Goal: Task Accomplishment & Management: Manage account settings

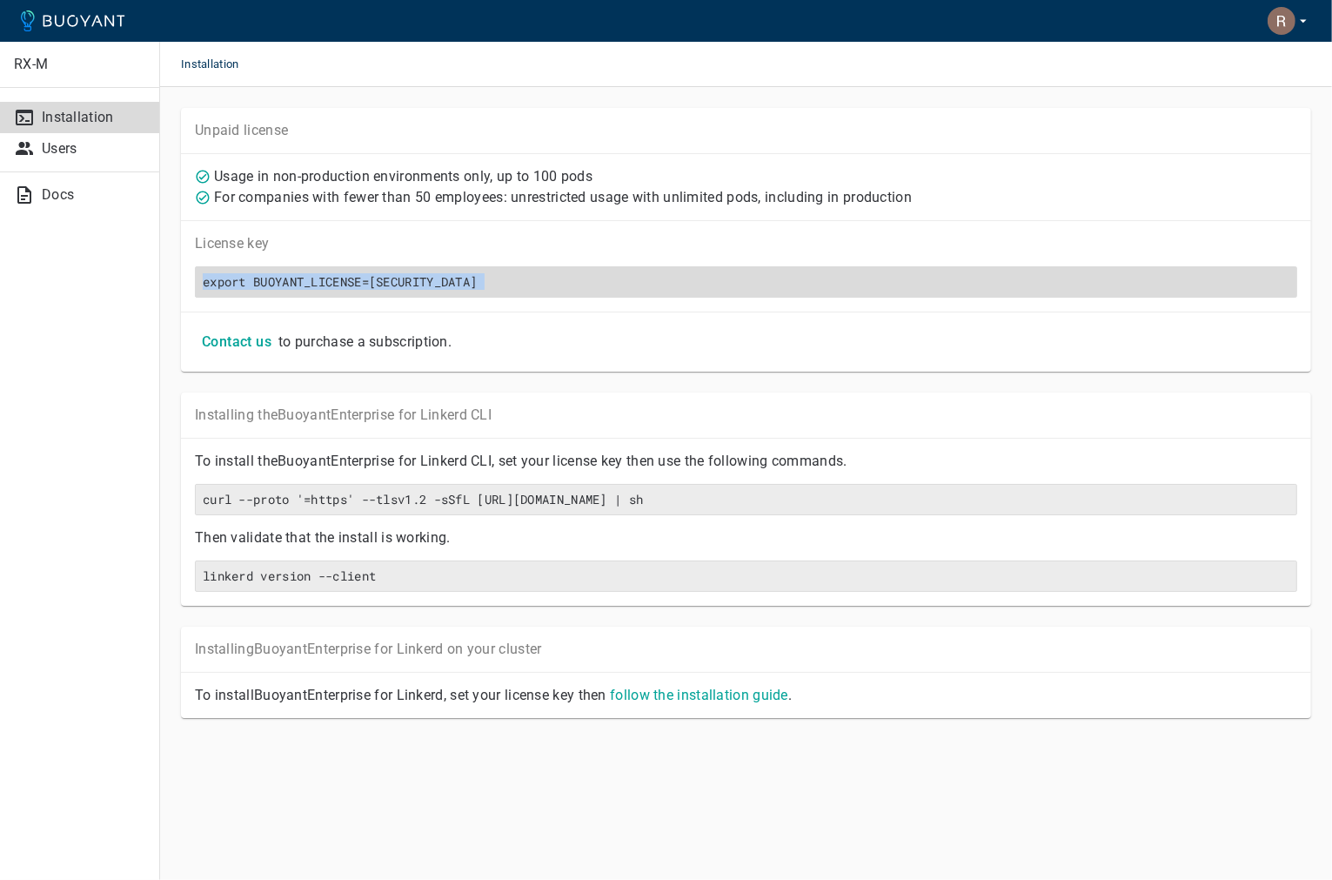
click at [206, 283] on h6 "export BUOYANT_LICENSE=[SECURITY_DATA]" at bounding box center [746, 282] width 1087 height 16
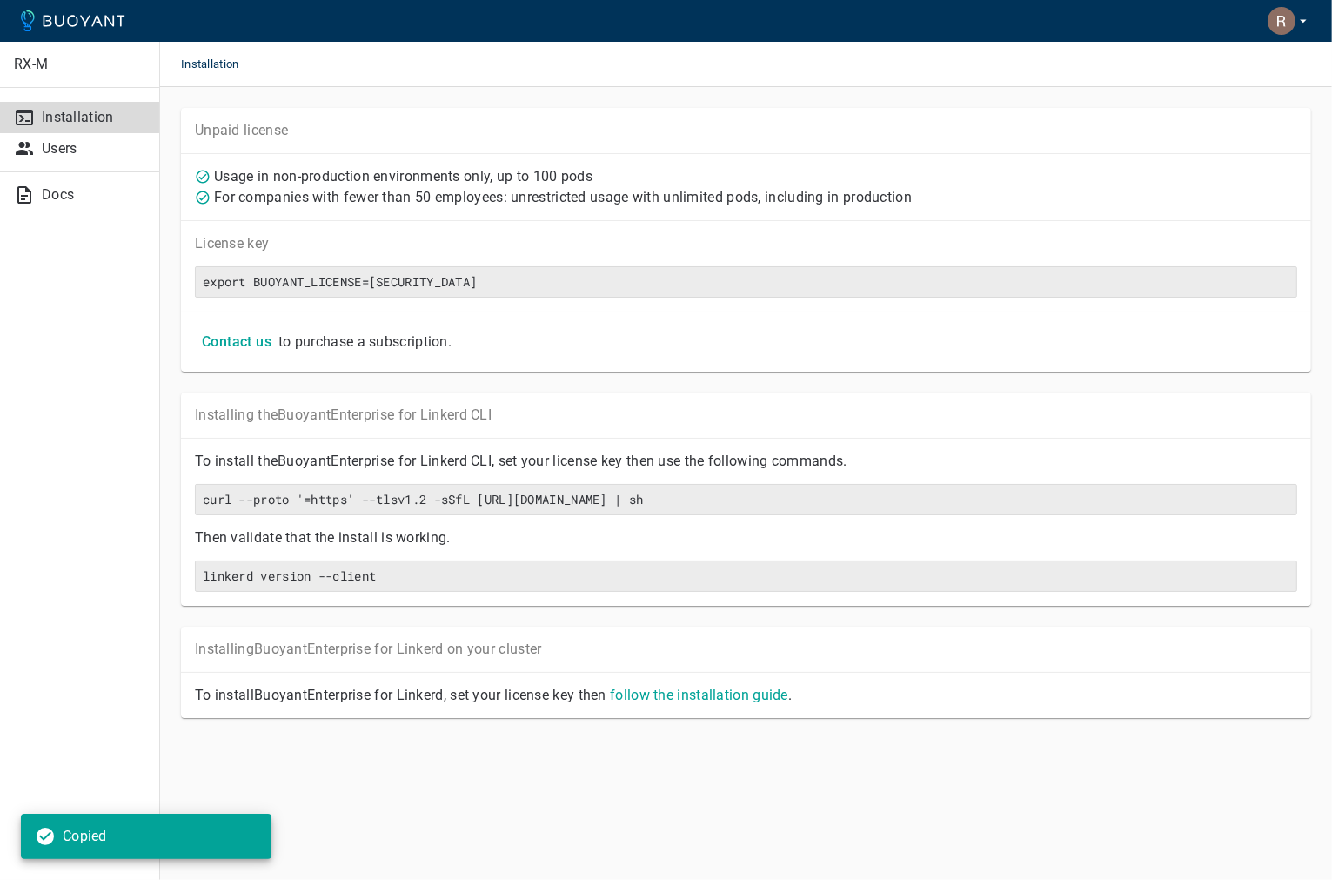
click at [862, 358] on div "Contact us to purchase a subscription." at bounding box center [746, 341] width 1103 height 31
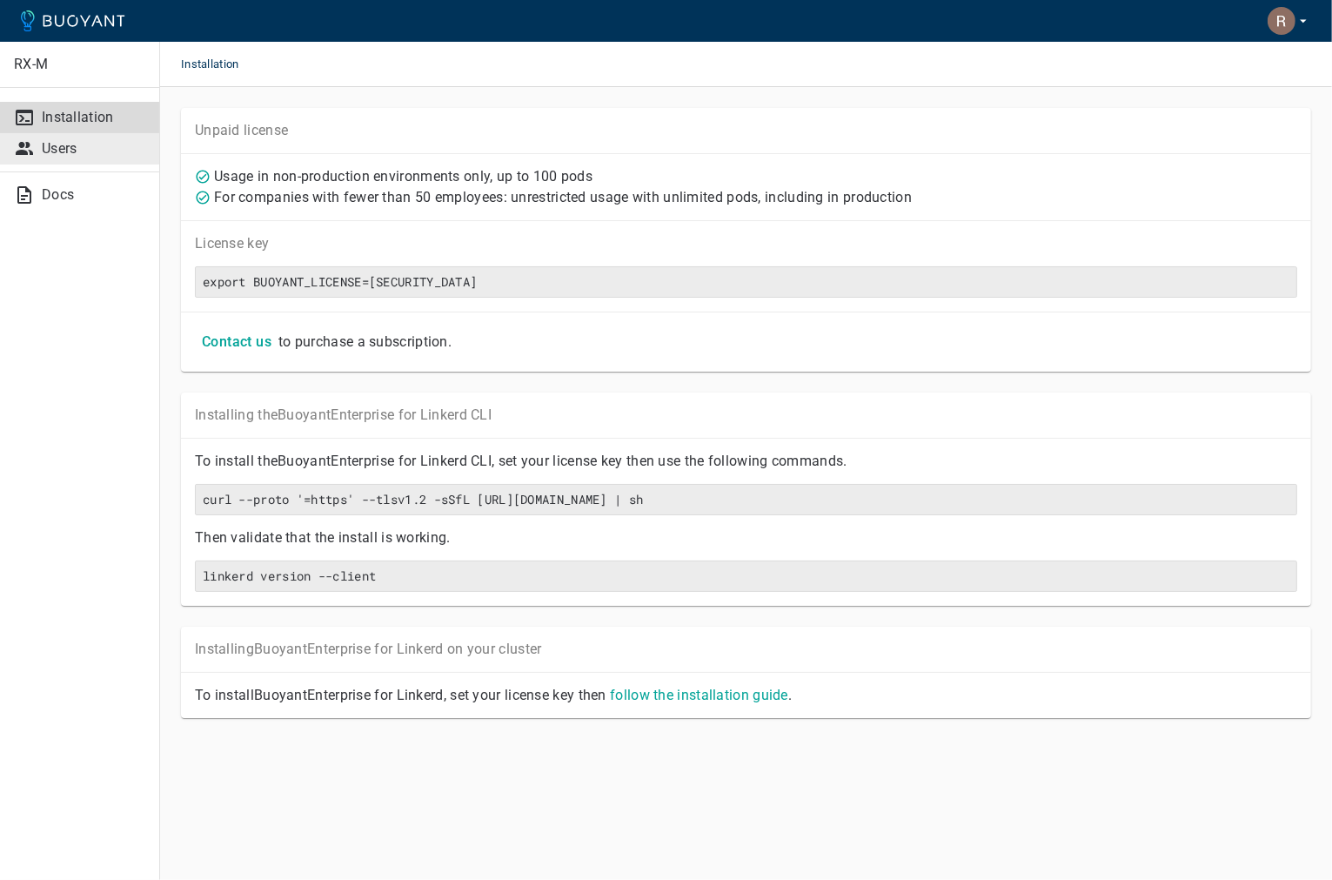
click at [75, 148] on p "Users" at bounding box center [94, 148] width 104 height 17
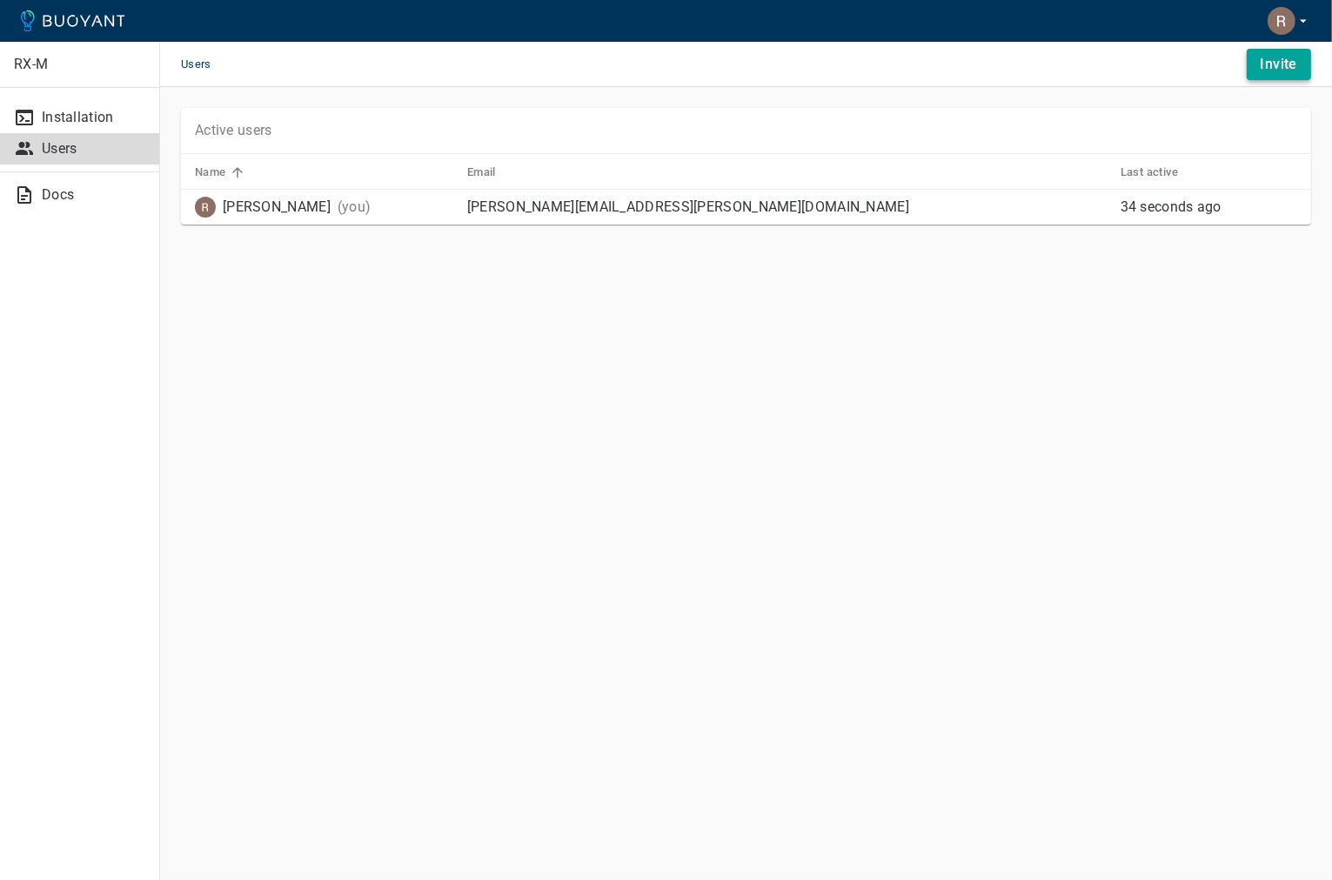
click at [1281, 65] on h4 "Invite" at bounding box center [1279, 64] width 37 height 17
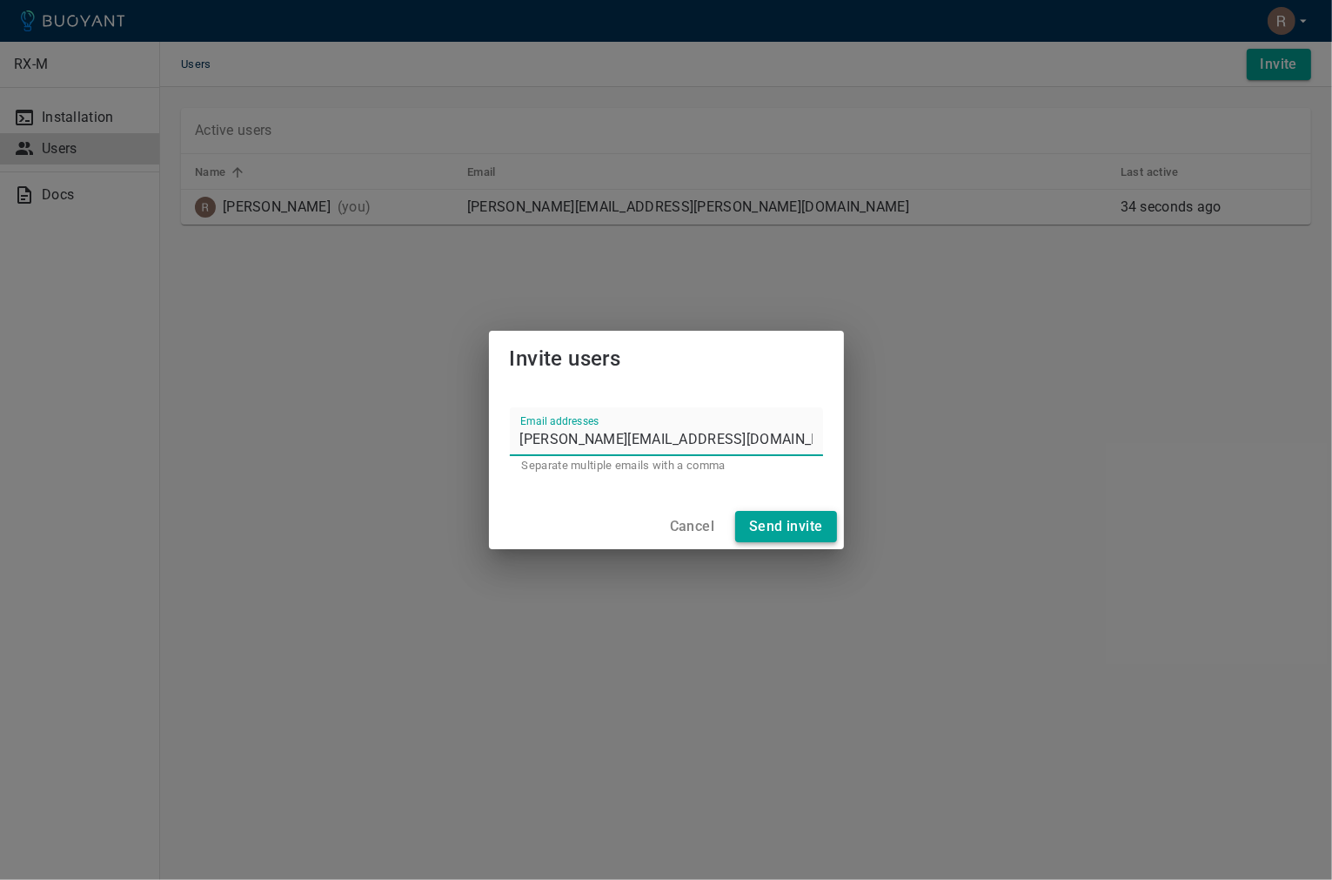
type input "[PERSON_NAME][EMAIL_ADDRESS][DOMAIN_NAME]"
click at [786, 530] on h4 "Send invite" at bounding box center [785, 526] width 73 height 17
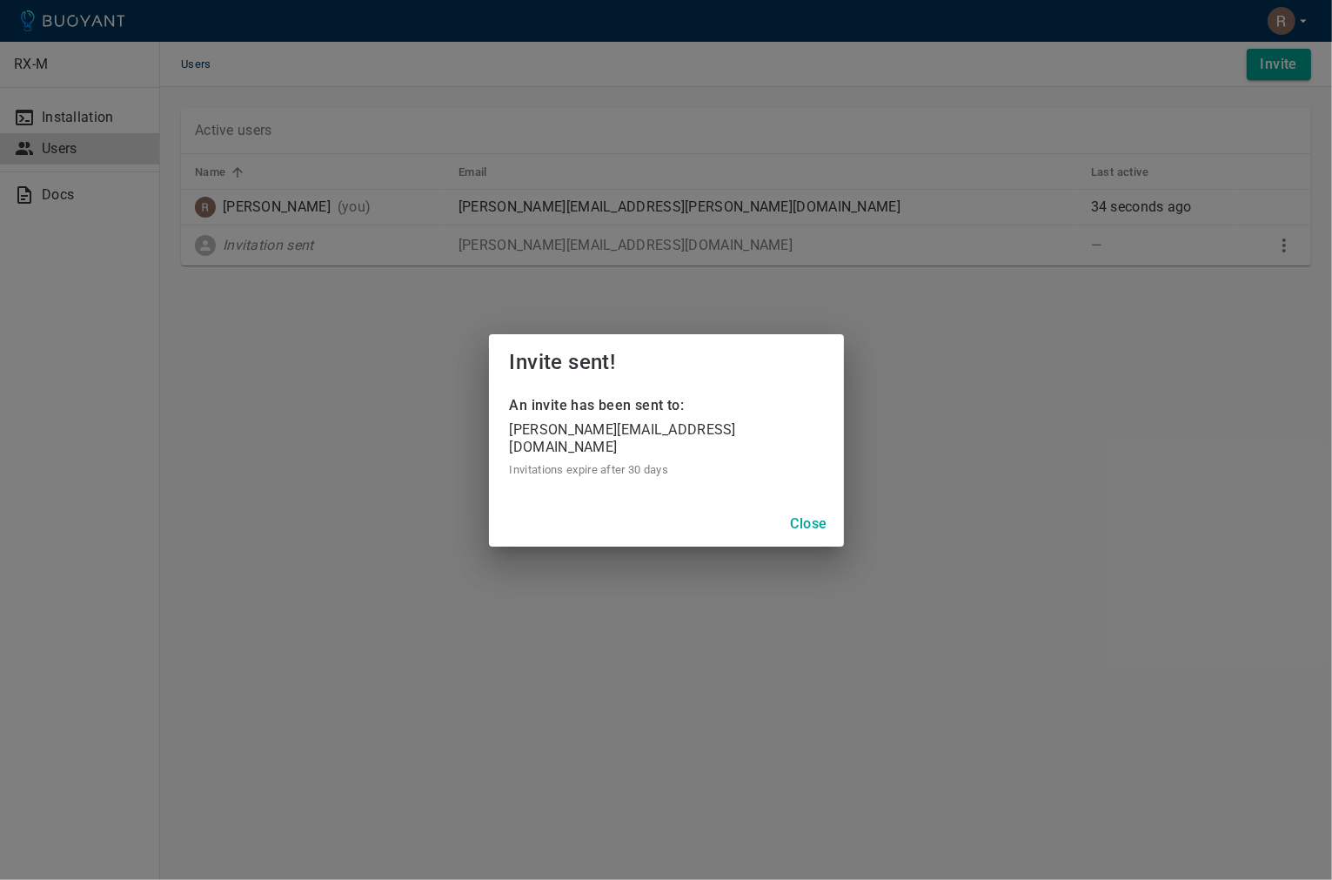
click at [813, 515] on h4 "Close" at bounding box center [809, 523] width 37 height 17
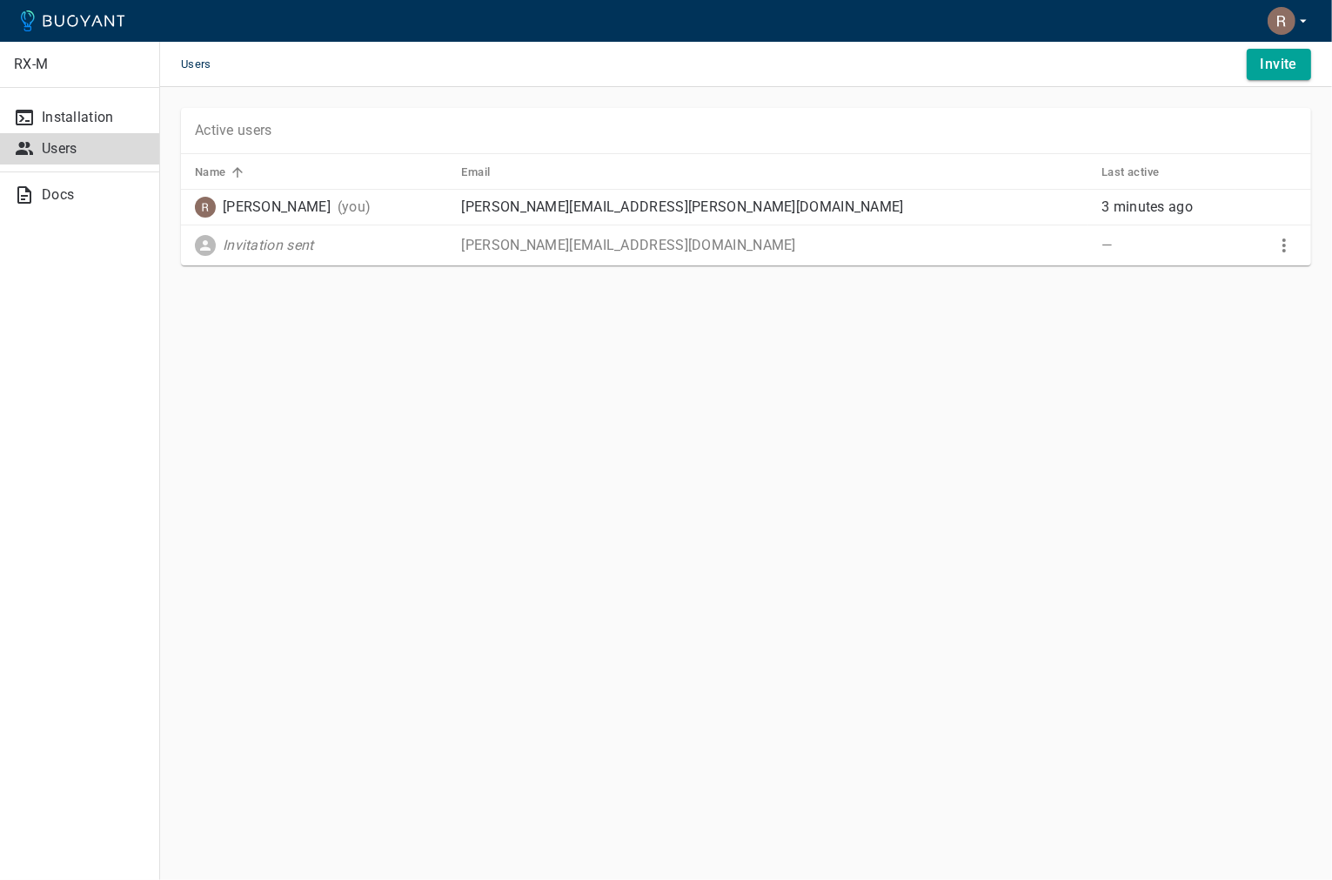
click at [314, 203] on p "[PERSON_NAME]" at bounding box center [277, 206] width 108 height 17
click at [80, 109] on p "Installation" at bounding box center [94, 117] width 104 height 17
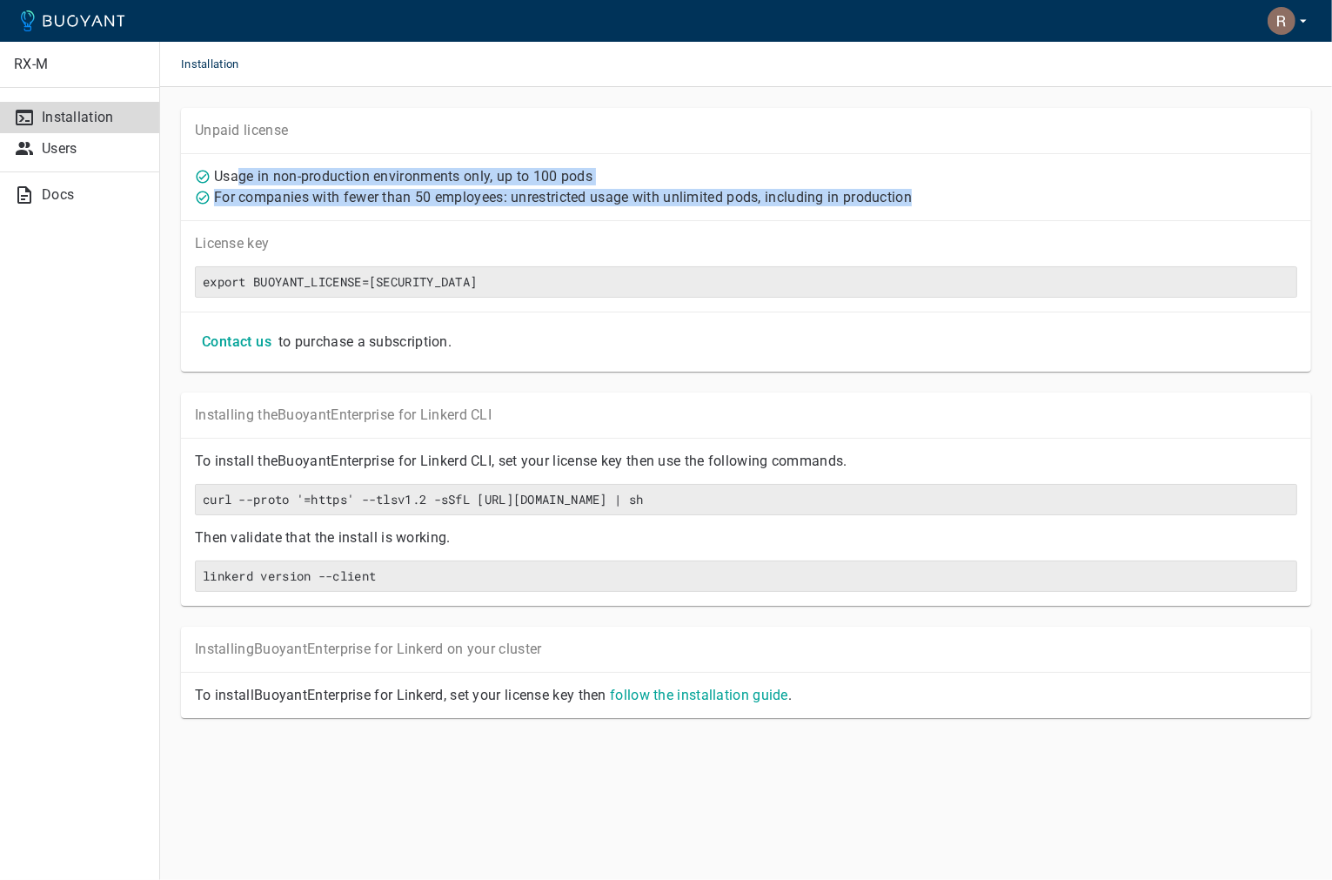
drag, startPoint x: 238, startPoint y: 173, endPoint x: 957, endPoint y: 193, distance: 719.1
click at [957, 193] on div "Usage in non-production environments only, up to 100 pods For companies with fe…" at bounding box center [744, 185] width 1106 height 42
drag, startPoint x: 261, startPoint y: 470, endPoint x: 888, endPoint y: 460, distance: 627.5
click at [888, 460] on div "To install the Buoyant Enterprise for Linkerd CLI, set your license key then us…" at bounding box center [739, 454] width 1116 height 31
click at [669, 703] on link "follow the installation guide" at bounding box center [699, 695] width 178 height 17
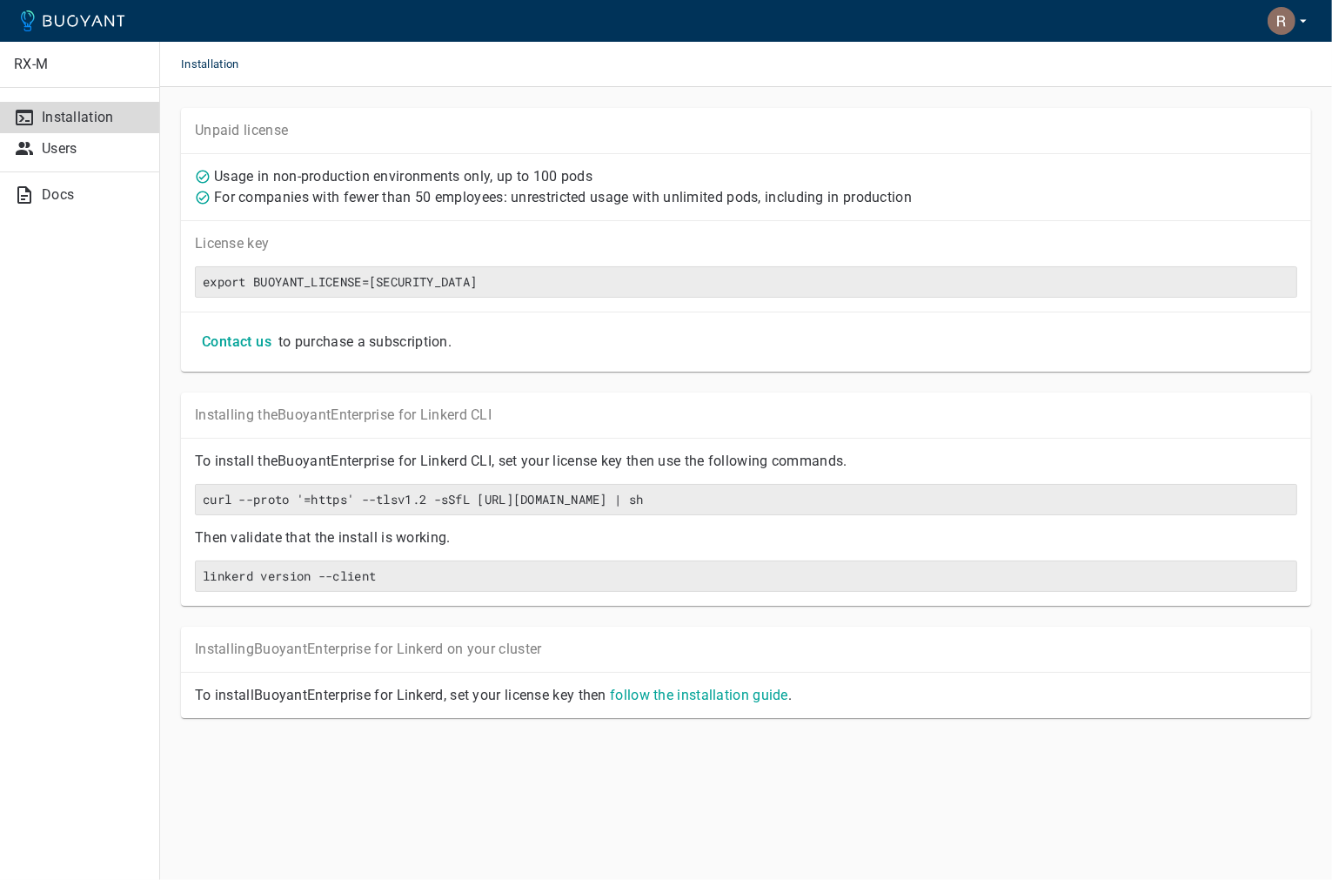
click at [220, 68] on span "Installation" at bounding box center [220, 64] width 79 height 45
click at [220, 64] on span "Installation" at bounding box center [220, 64] width 79 height 45
